Goal: Task Accomplishment & Management: Use online tool/utility

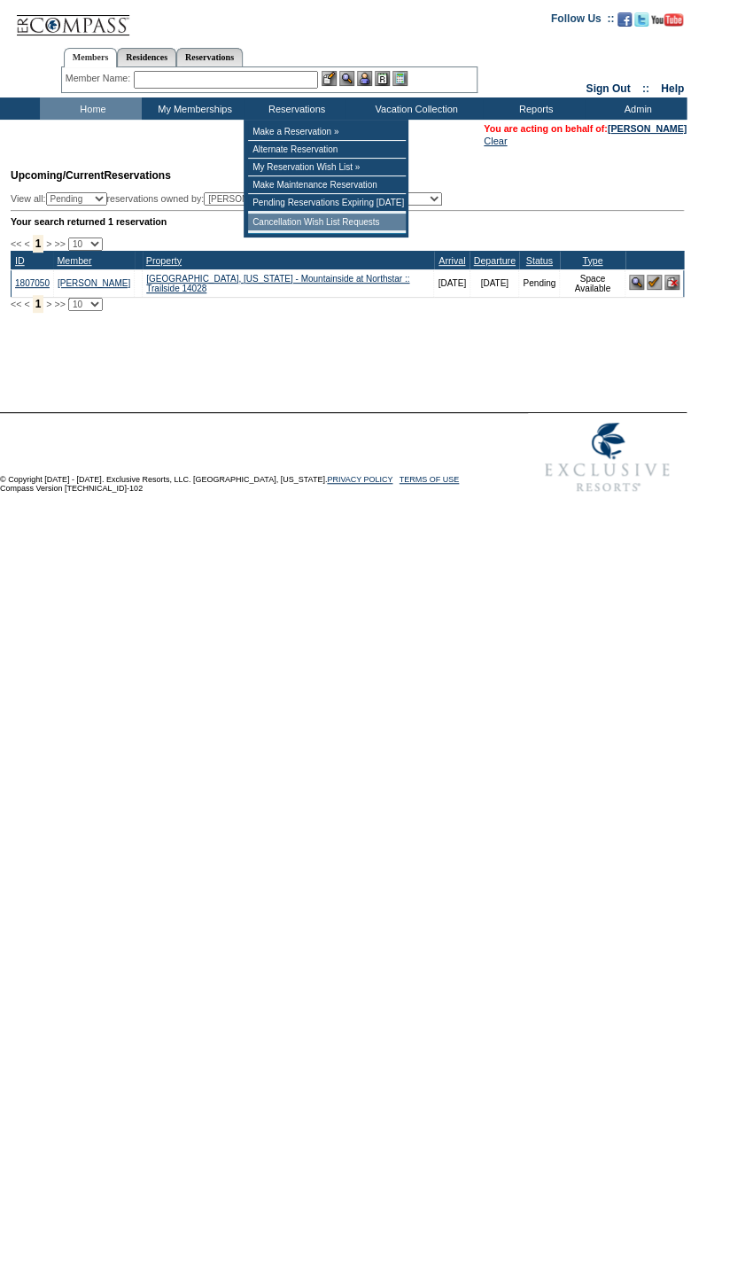
click at [299, 226] on td "Cancellation Wish List Requests" at bounding box center [327, 223] width 158 height 18
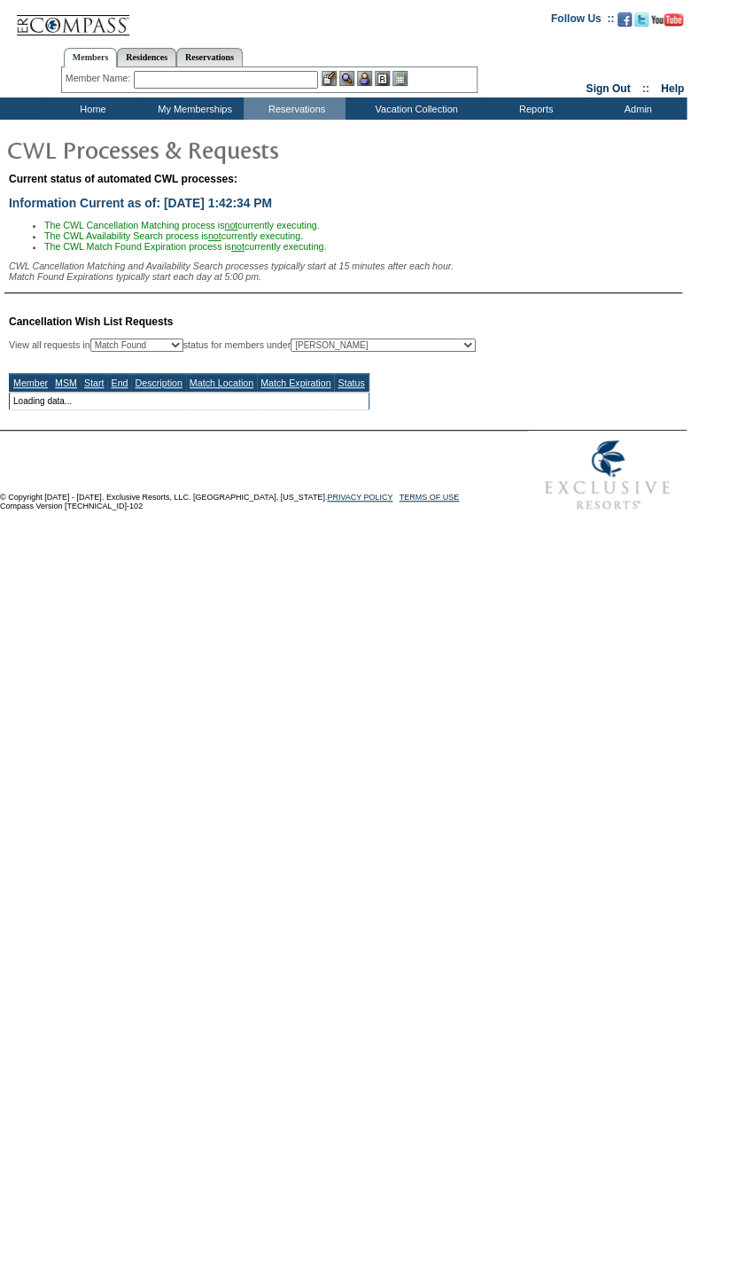
select select "50"
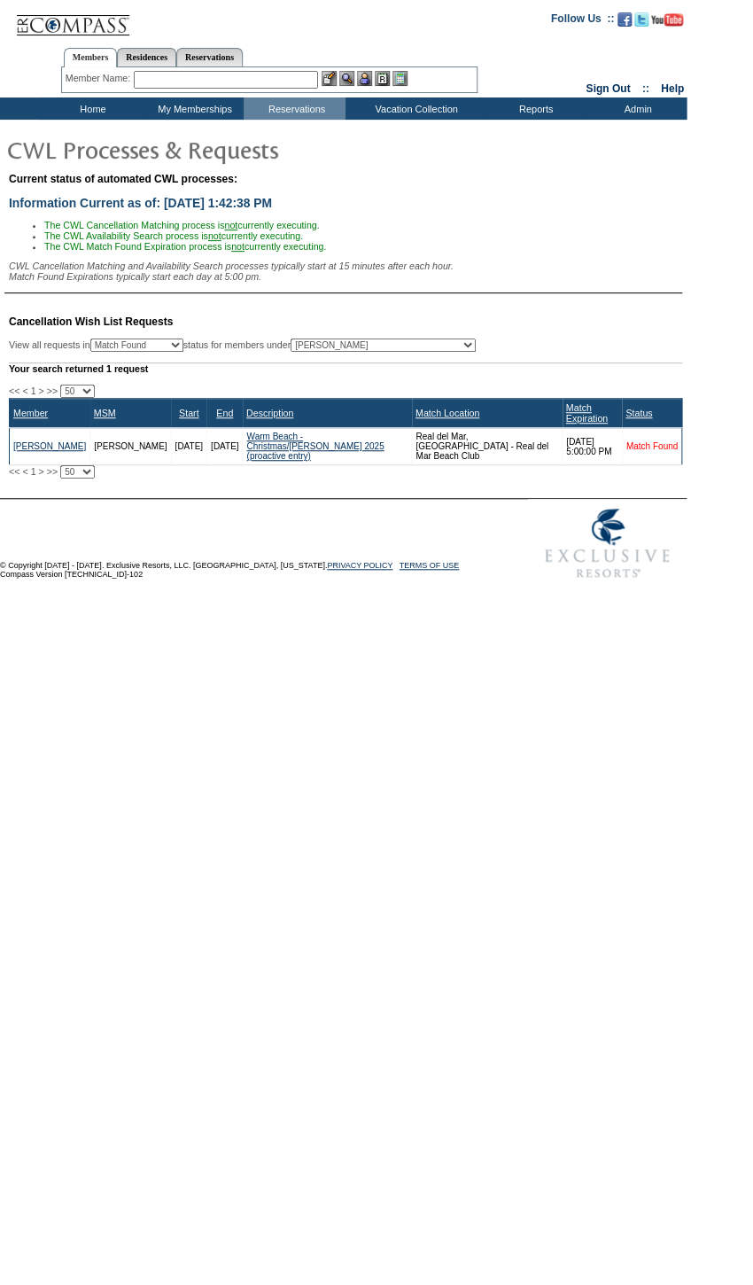
click at [660, 451] on link "Match Found" at bounding box center [652, 446] width 51 height 10
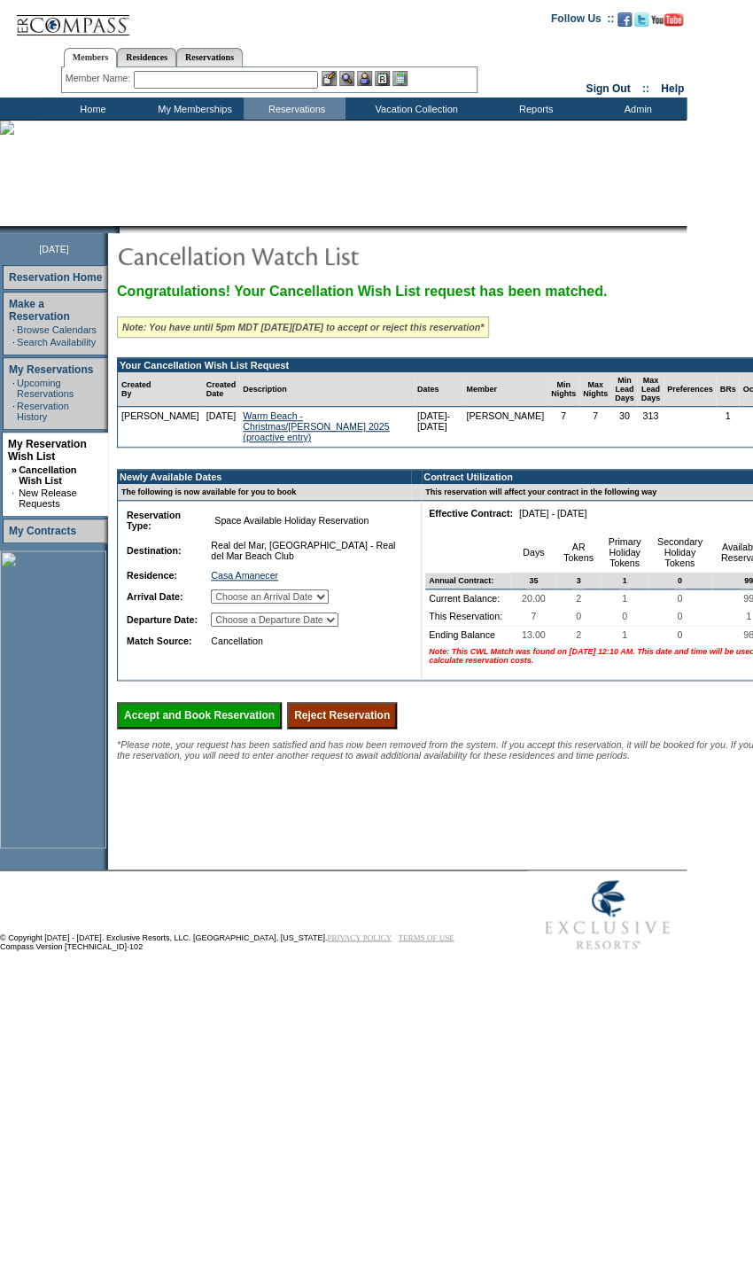
click at [329, 600] on select "Choose an Arrival Date [DATE] [DATE] [DATE] [DATE] [DATE] [DATE] [DATE]" at bounding box center [270, 596] width 118 height 14
click at [370, 565] on td "Real del Mar, [GEOGRAPHIC_DATA] - Real del Mar Beach Club" at bounding box center [306, 550] width 199 height 28
click at [339, 623] on select "Choose a Departure Date [DATE] [DATE] [DATE] [DATE] [DATE] [DATE] [DATE]" at bounding box center [275, 619] width 128 height 14
click at [387, 558] on td "Real del Mar, [GEOGRAPHIC_DATA] - Real del Mar Beach Club" at bounding box center [306, 550] width 199 height 28
click at [293, 80] on input "text" at bounding box center [226, 80] width 184 height 18
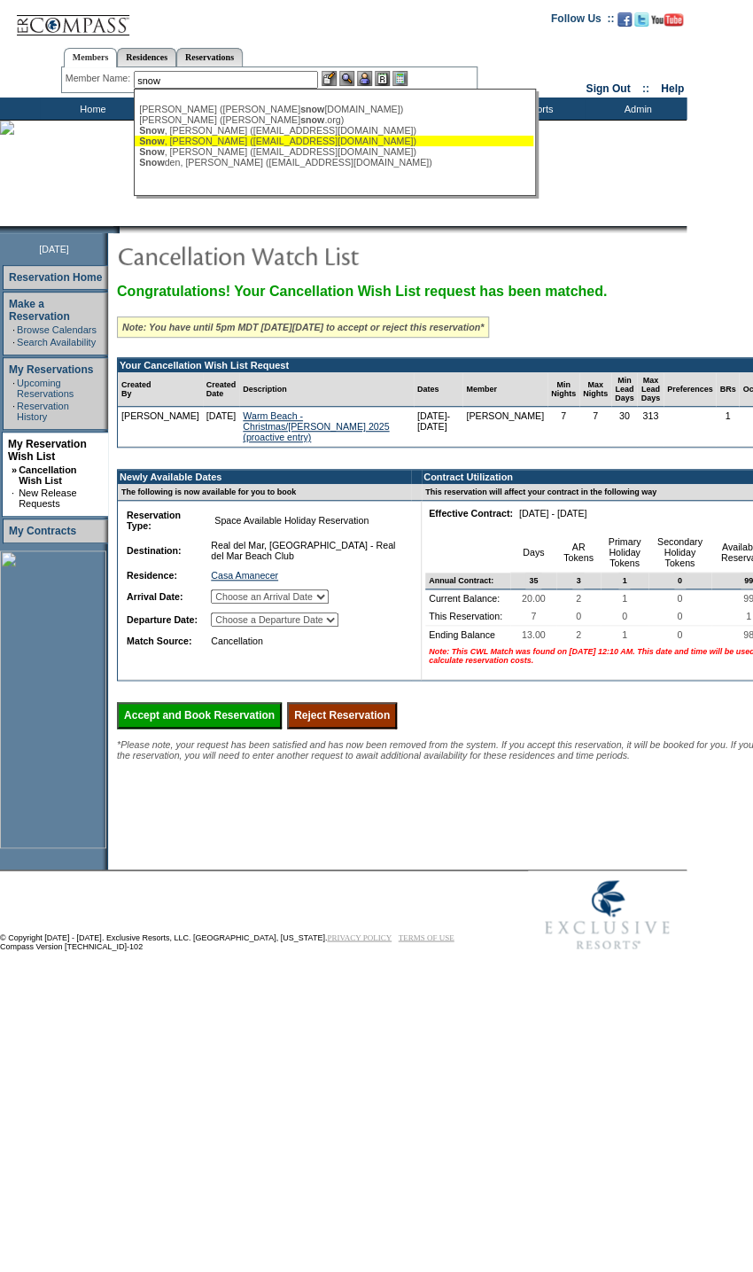
click at [246, 143] on div "[PERSON_NAME] ([EMAIL_ADDRESS][DOMAIN_NAME])" at bounding box center [334, 141] width 390 height 11
type input "[PERSON_NAME] ([EMAIL_ADDRESS][DOMAIN_NAME])"
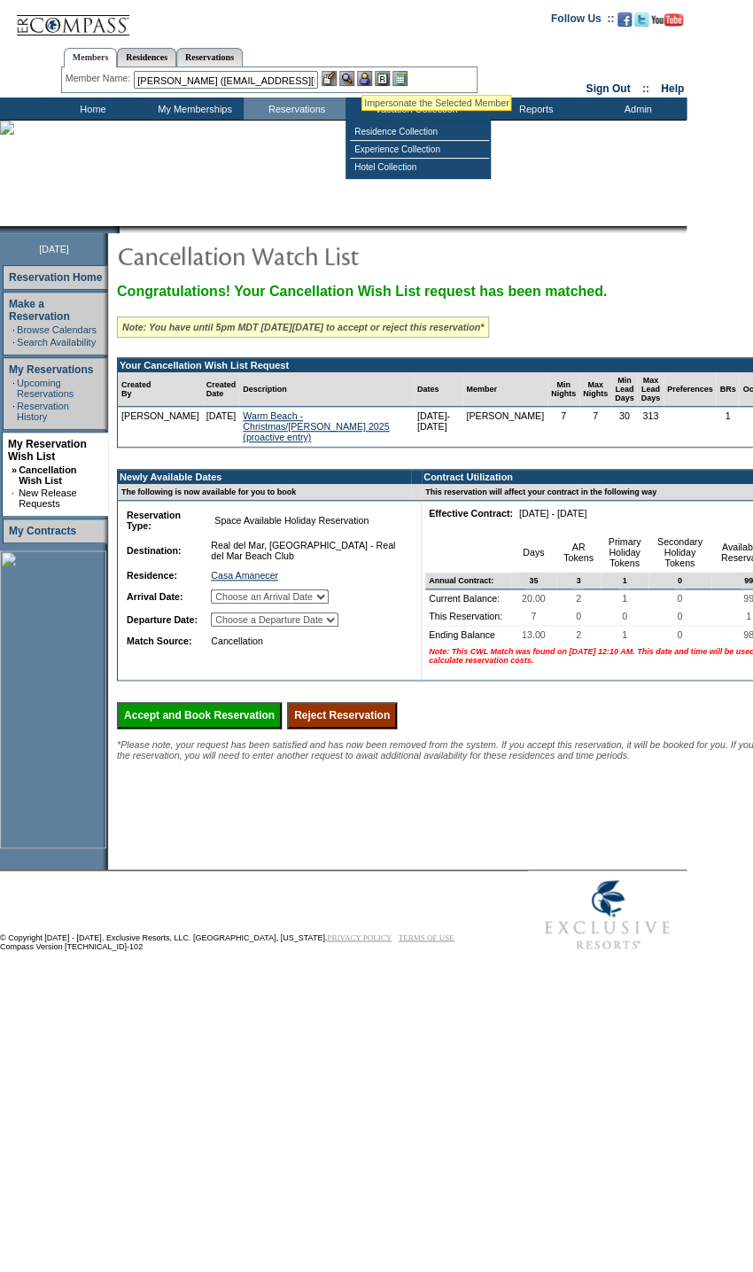
click at [362, 74] on img at bounding box center [364, 78] width 15 height 15
click at [354, 74] on img at bounding box center [346, 78] width 15 height 15
